Goal: Check status: Check status

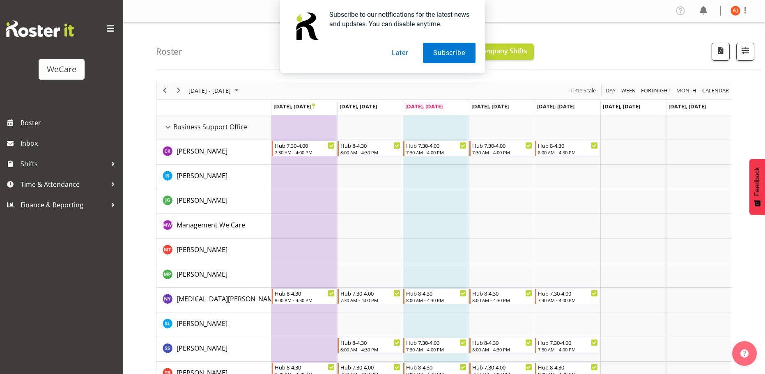
click at [407, 53] on button "Later" at bounding box center [400, 53] width 37 height 21
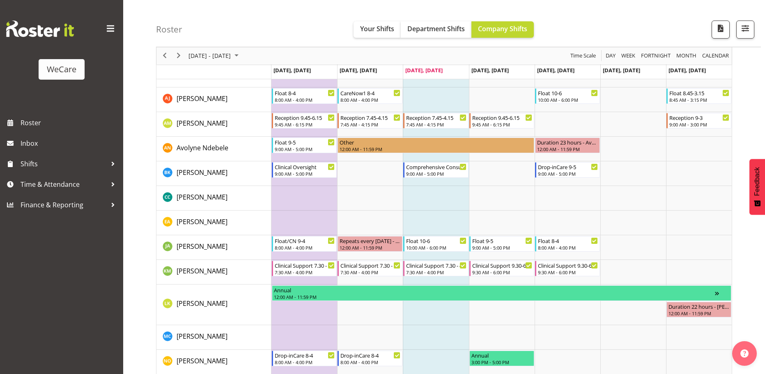
scroll to position [370, 0]
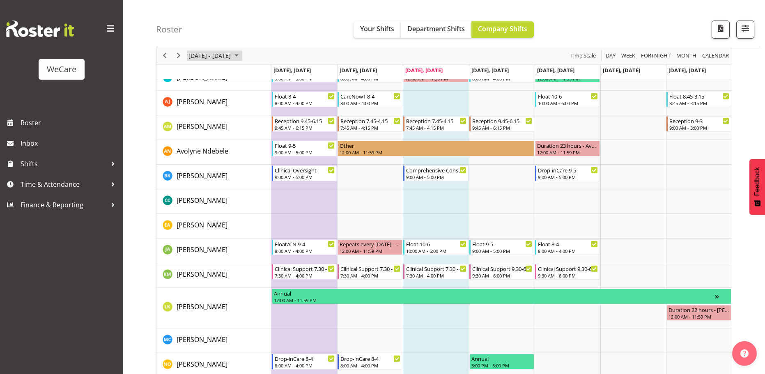
click at [242, 53] on span "September 2025" at bounding box center [237, 56] width 10 height 10
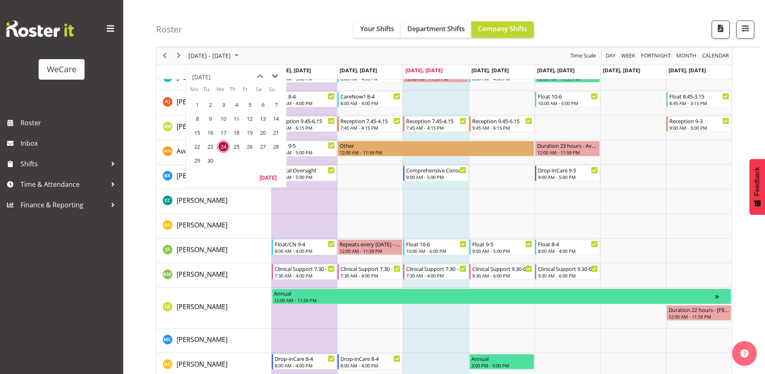
click at [278, 72] on span "next month" at bounding box center [275, 76] width 14 height 15
click at [246, 160] on span "31" at bounding box center [250, 160] width 12 height 12
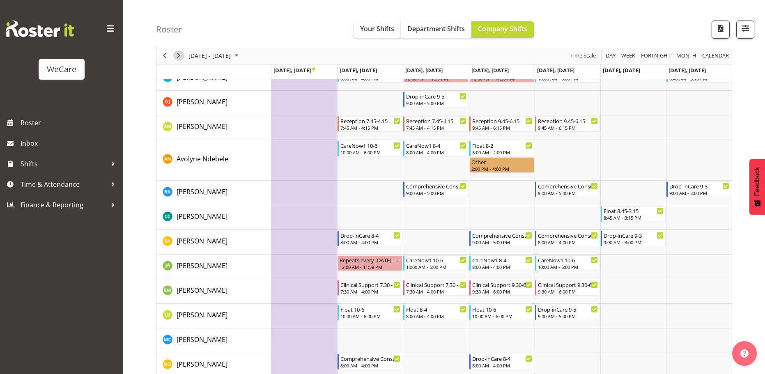
click at [178, 54] on span "Next" at bounding box center [179, 56] width 10 height 10
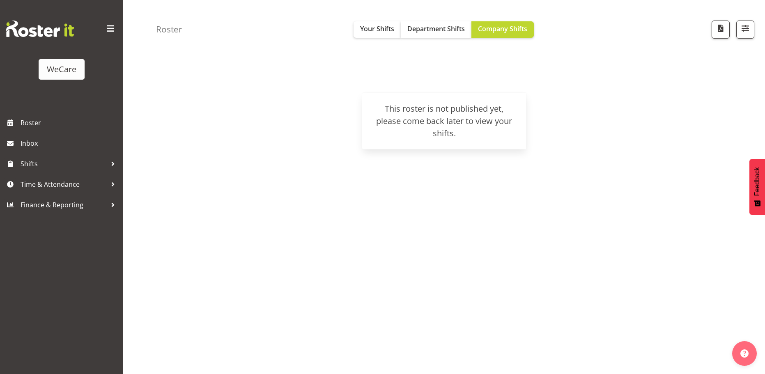
click at [61, 68] on div "WeCare" at bounding box center [62, 69] width 30 height 12
click at [424, 20] on div "Roster Your Shifts Department Shifts Company Shifts All Locations Clear Busines…" at bounding box center [458, 23] width 605 height 47
click at [424, 30] on span "Department Shifts" at bounding box center [436, 28] width 58 height 9
click at [379, 24] on span "Your Shifts" at bounding box center [377, 28] width 34 height 9
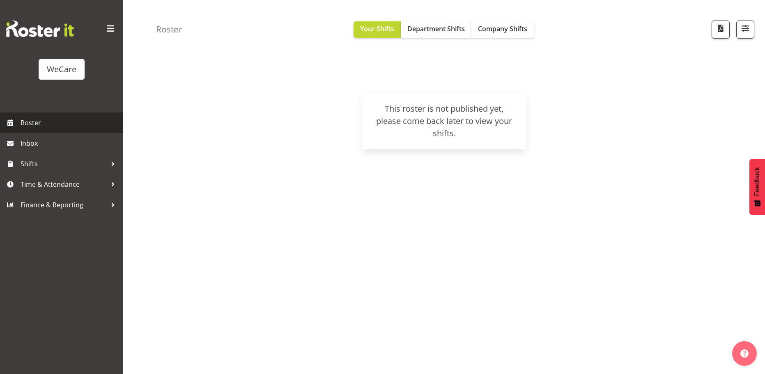
click at [47, 126] on span "Roster" at bounding box center [70, 123] width 99 height 12
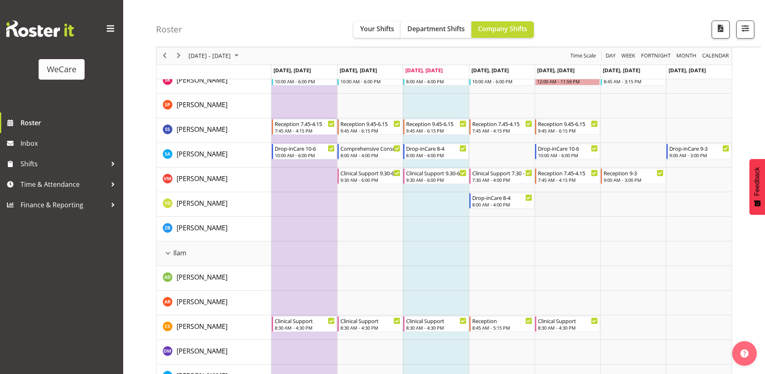
scroll to position [739, 0]
